Goal: Task Accomplishment & Management: Manage account settings

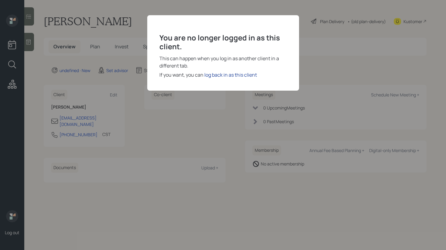
click at [240, 77] on div "log back in as this client" at bounding box center [230, 74] width 53 height 7
